Goal: Communication & Community: Answer question/provide support

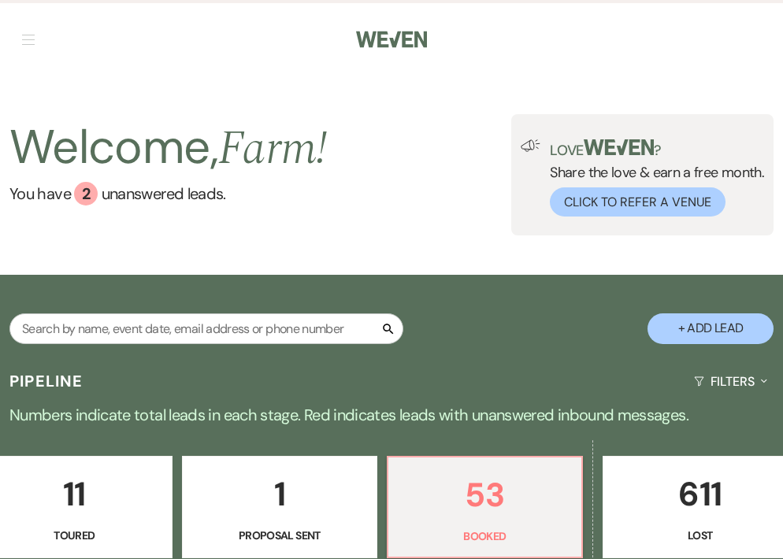
scroll to position [0, 889]
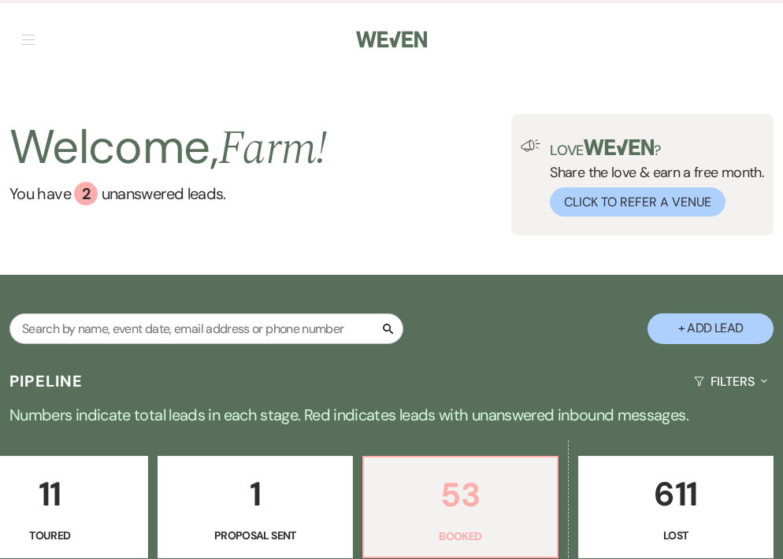
click at [488, 514] on p "53" at bounding box center [460, 495] width 174 height 53
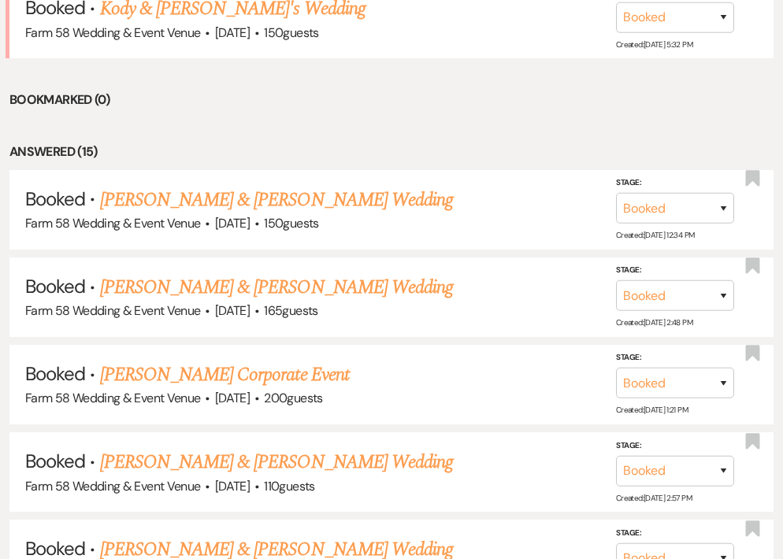
scroll to position [558, 0]
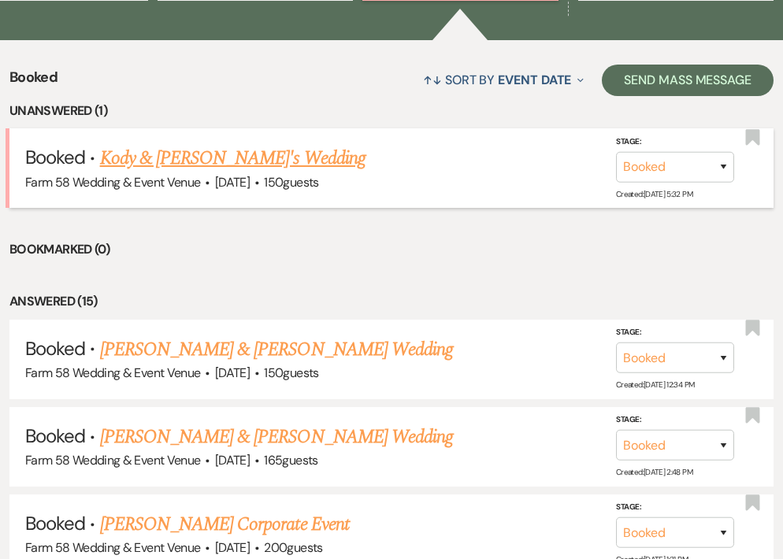
click at [213, 149] on link "Kody & [PERSON_NAME]'s Wedding" at bounding box center [232, 158] width 265 height 28
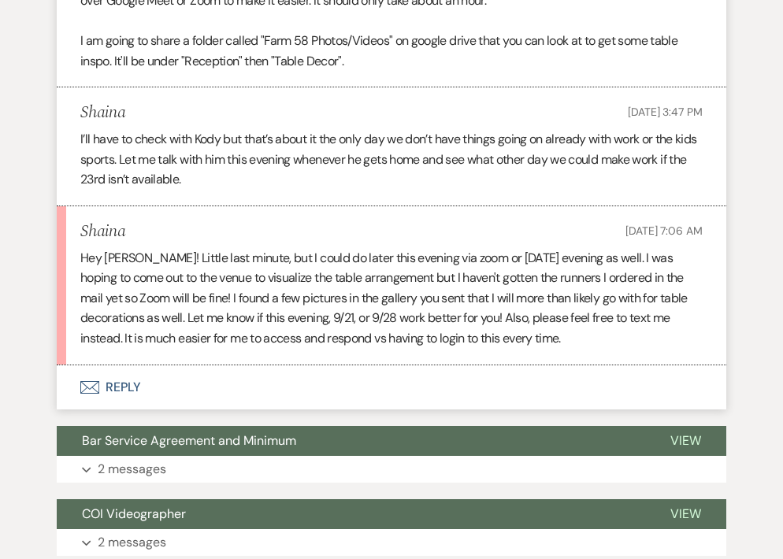
scroll to position [2851, 0]
